Goal: Navigation & Orientation: Find specific page/section

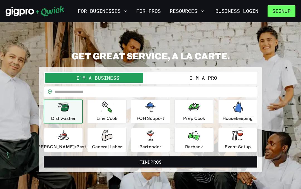
click at [286, 12] on button "Signup" at bounding box center [282, 11] width 28 height 12
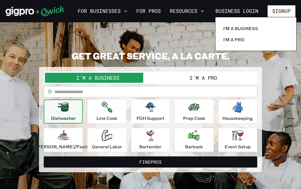
click at [276, 92] on div at bounding box center [150, 94] width 301 height 189
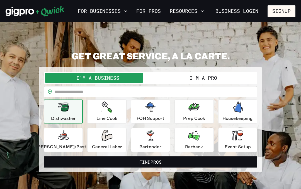
click at [224, 77] on button "I'm a Pro" at bounding box center [204, 78] width 106 height 10
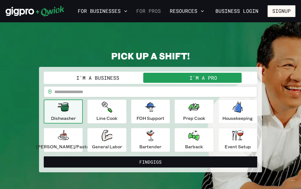
click at [153, 10] on link "For Pros" at bounding box center [148, 10] width 29 height 9
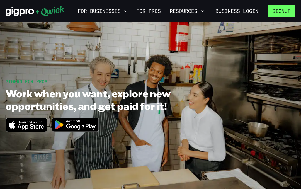
click at [284, 9] on button "Signup" at bounding box center [282, 11] width 28 height 12
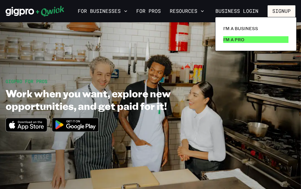
click at [256, 37] on link "I'm a Pro" at bounding box center [256, 39] width 70 height 11
click at [245, 40] on link "I'm a Pro" at bounding box center [256, 39] width 70 height 11
click at [240, 40] on p "I'm a Pro" at bounding box center [233, 39] width 21 height 7
click at [250, 41] on link "I'm a Pro" at bounding box center [256, 39] width 70 height 11
click at [151, 11] on div at bounding box center [150, 94] width 301 height 189
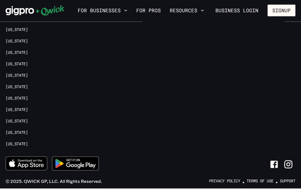
scroll to position [1230, 0]
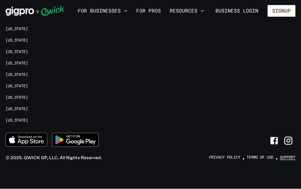
click at [289, 157] on link "Support" at bounding box center [288, 157] width 16 height 5
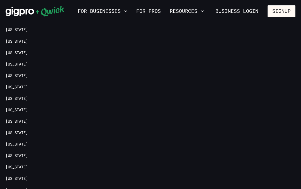
scroll to position [833, 0]
click at [16, 38] on link "[US_STATE]" at bounding box center [17, 40] width 22 height 5
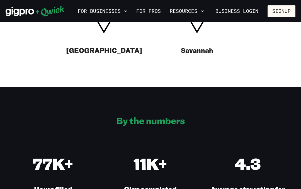
scroll to position [212, 0]
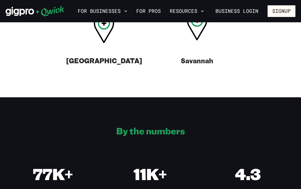
click at [206, 56] on h3 "Savannah" at bounding box center [197, 60] width 32 height 9
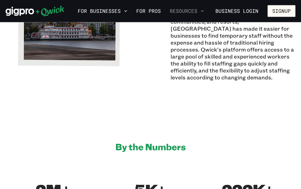
click at [195, 12] on button "Resources" at bounding box center [187, 10] width 39 height 9
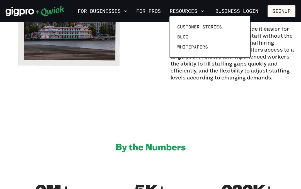
click at [278, 97] on div at bounding box center [150, 94] width 301 height 189
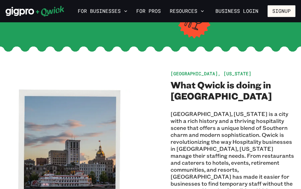
scroll to position [0, 0]
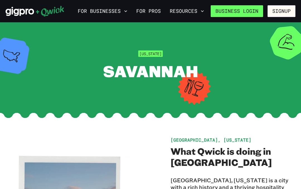
click at [247, 10] on link "Business Login" at bounding box center [237, 11] width 52 height 12
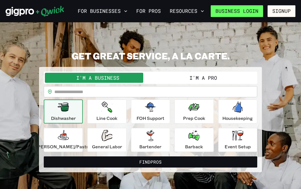
click at [246, 10] on link "Business Login" at bounding box center [237, 11] width 52 height 12
